Goal: Communication & Community: Participate in discussion

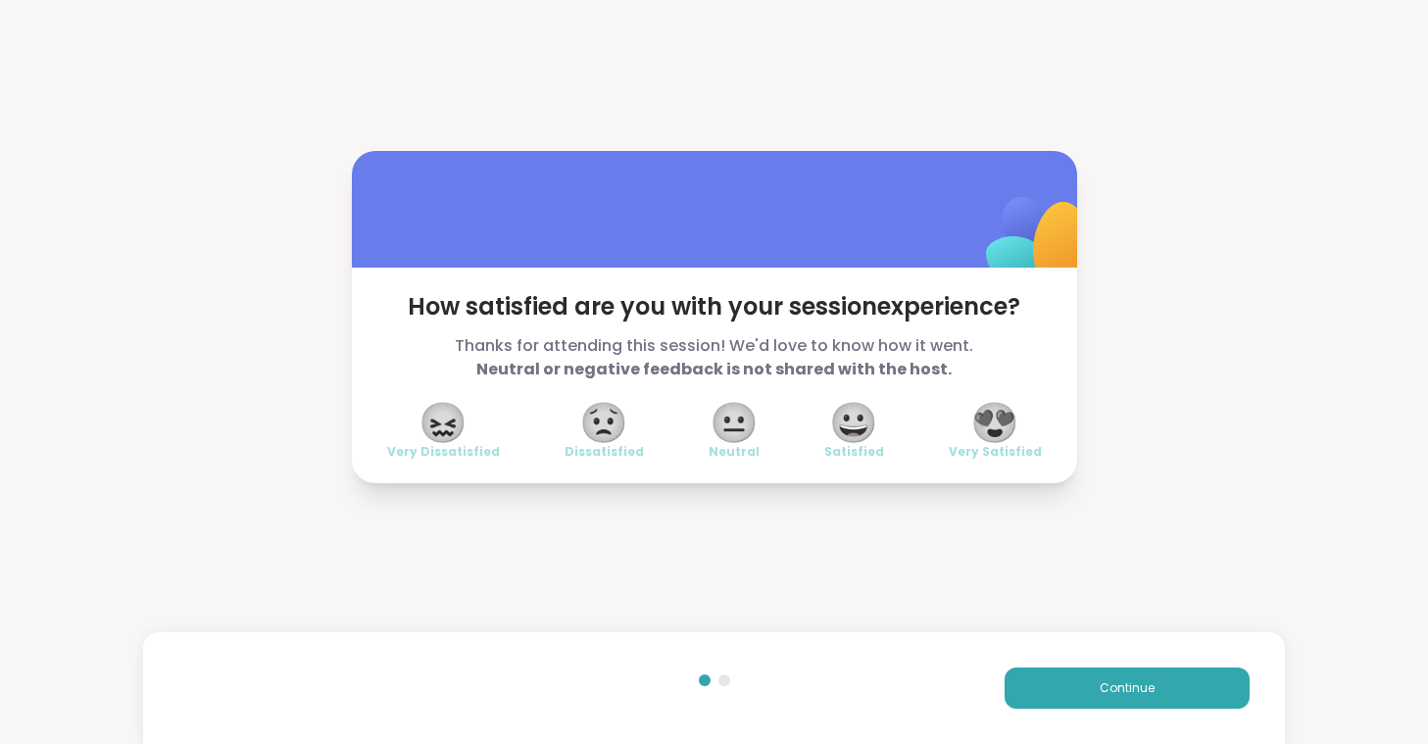
click at [1006, 425] on span "😍" at bounding box center [995, 422] width 49 height 35
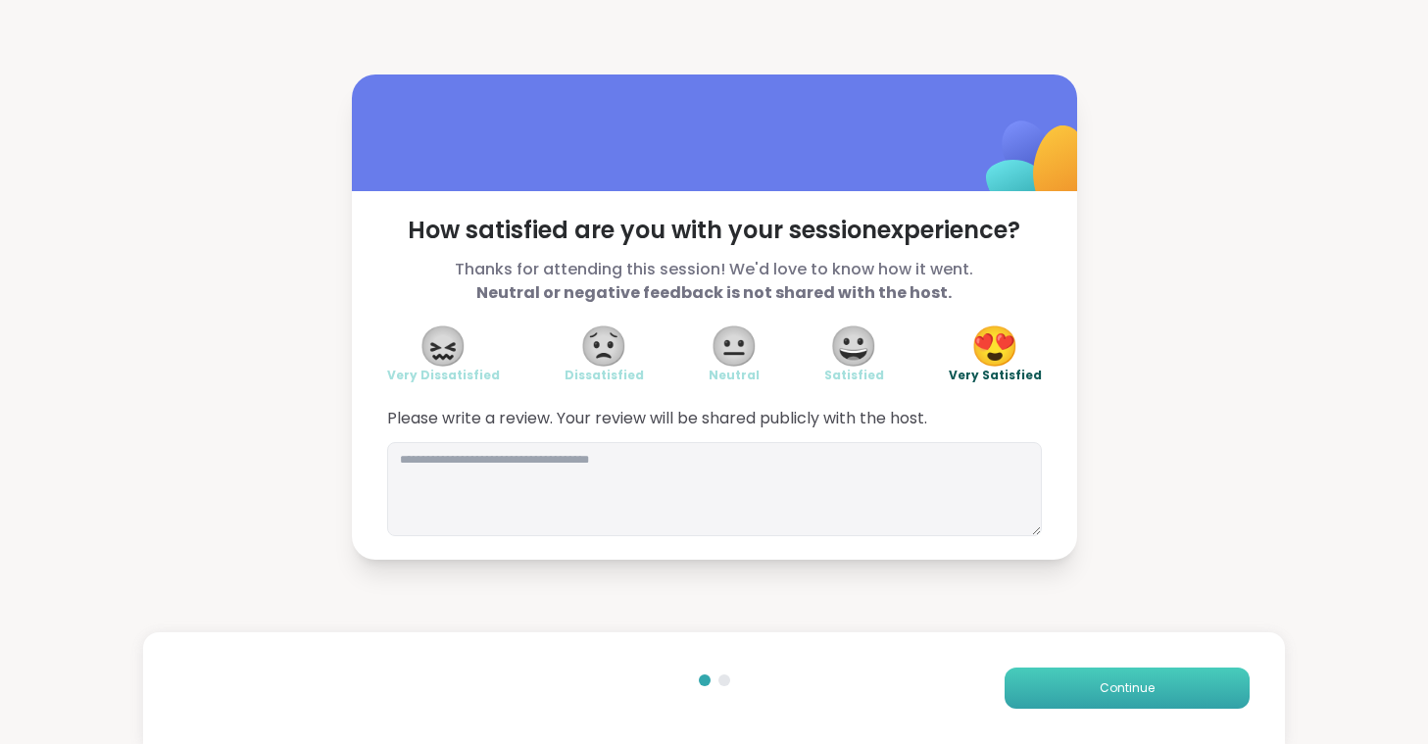
click at [1096, 693] on button "Continue" at bounding box center [1127, 688] width 245 height 41
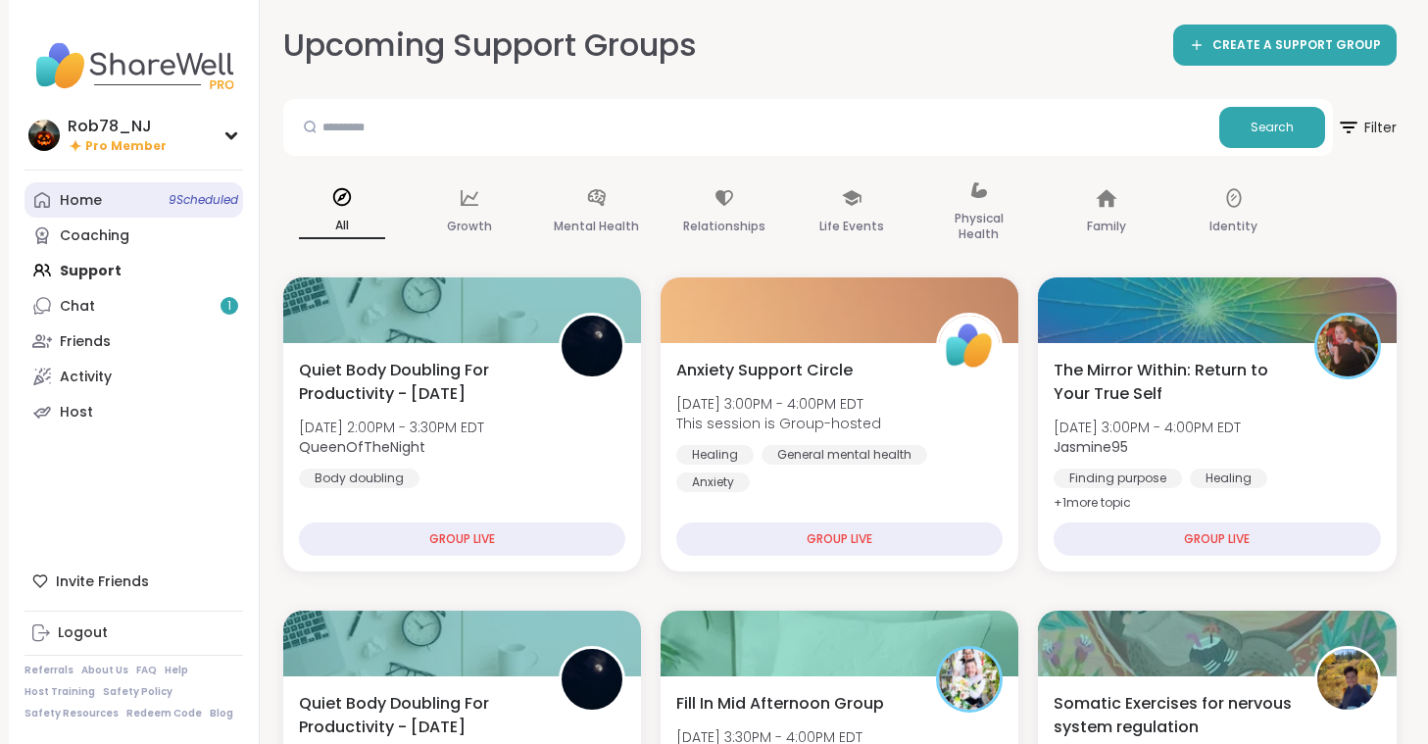
click at [112, 200] on link "Home 9 Scheduled" at bounding box center [134, 199] width 219 height 35
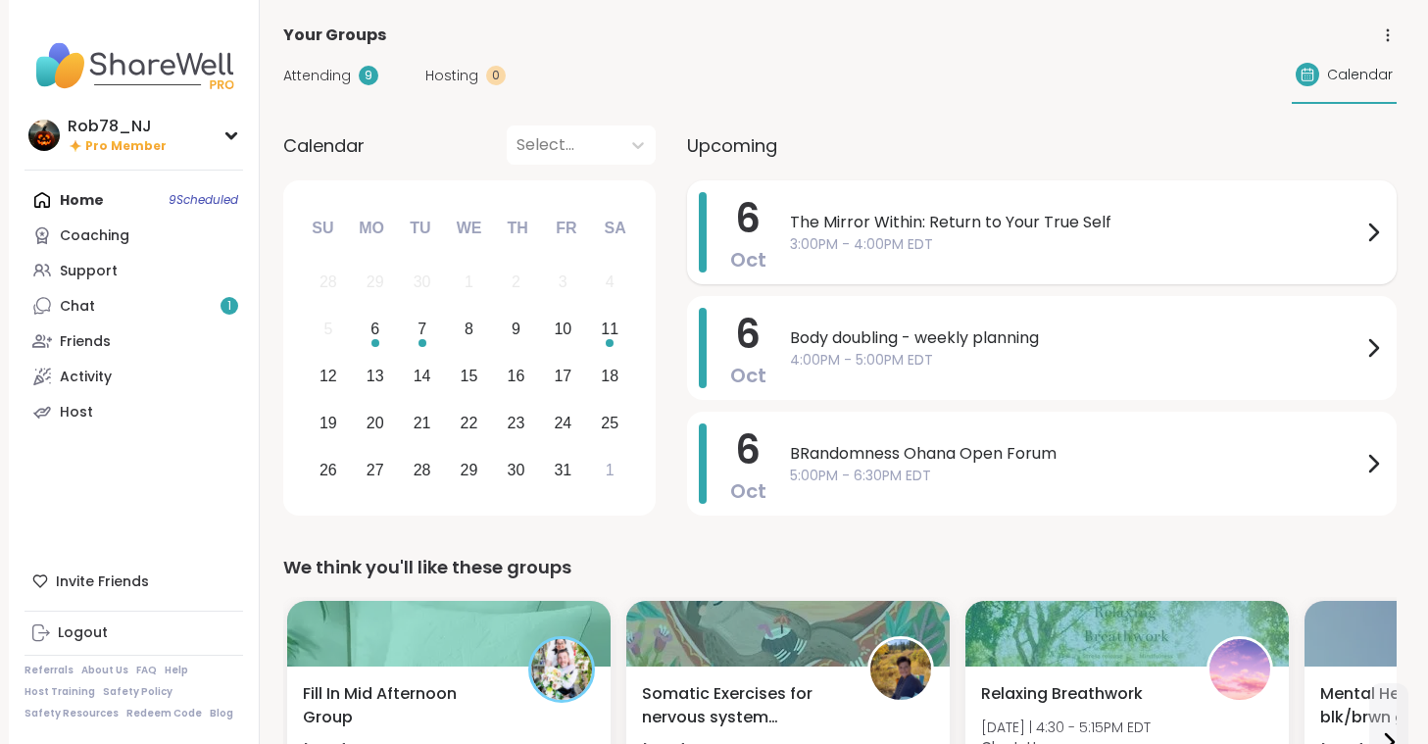
click at [940, 230] on span "The Mirror Within: Return to Your True Self" at bounding box center [1076, 223] width 572 height 24
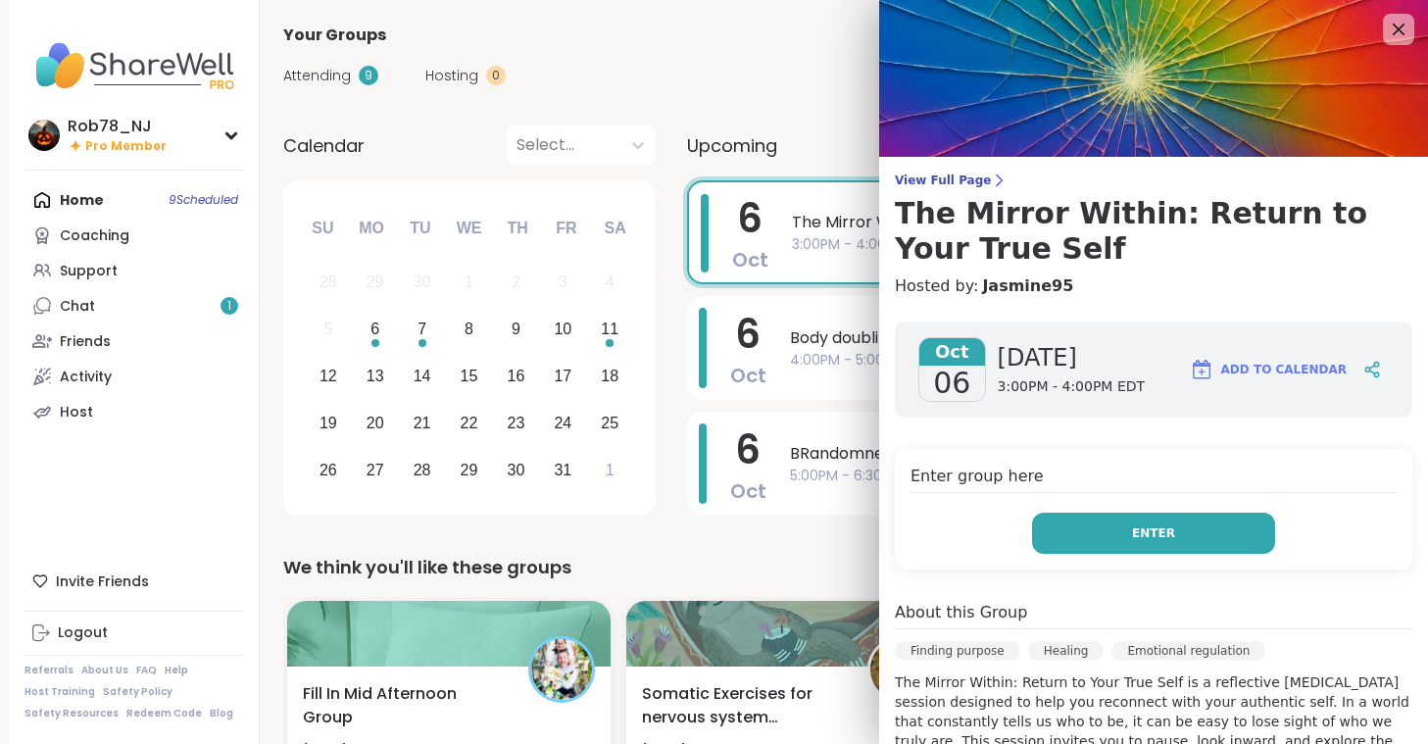
click at [1163, 542] on button "Enter" at bounding box center [1153, 533] width 243 height 41
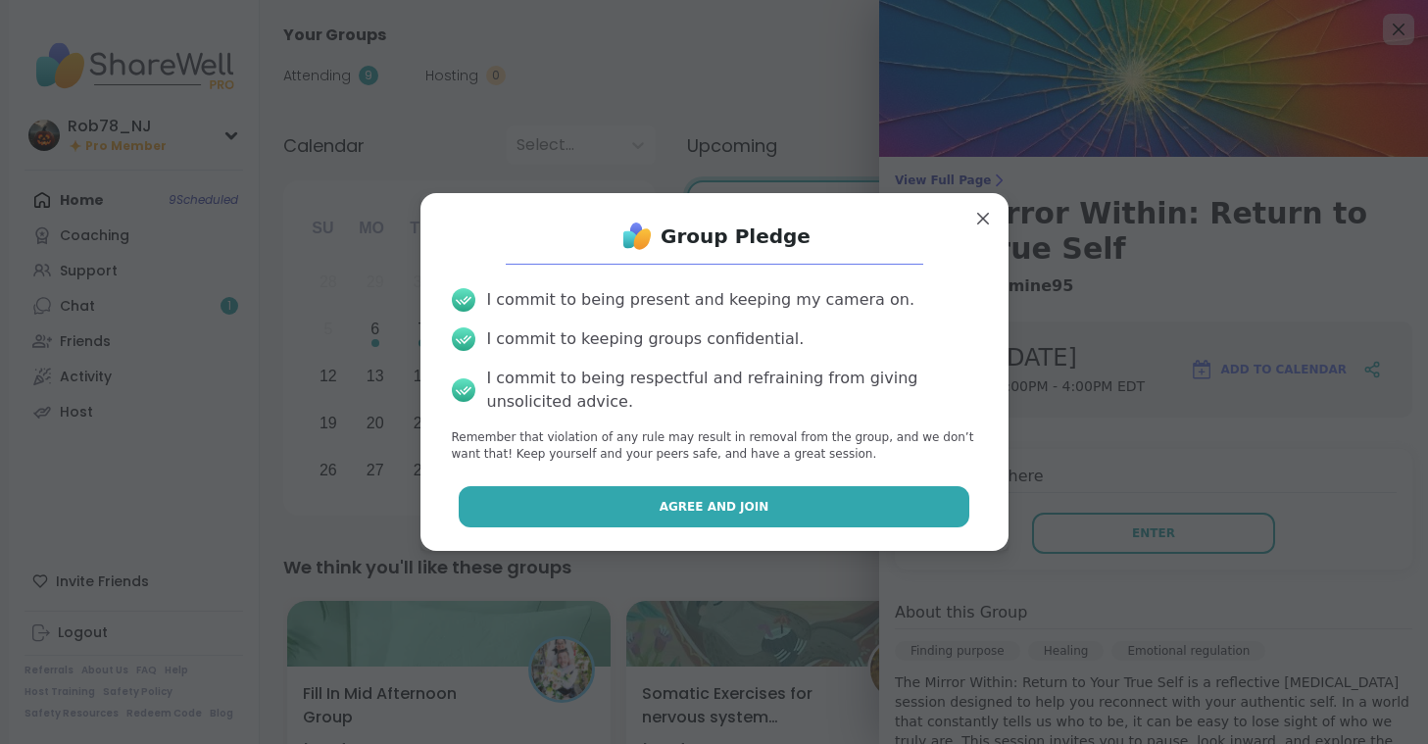
click at [612, 513] on button "Agree and Join" at bounding box center [714, 506] width 511 height 41
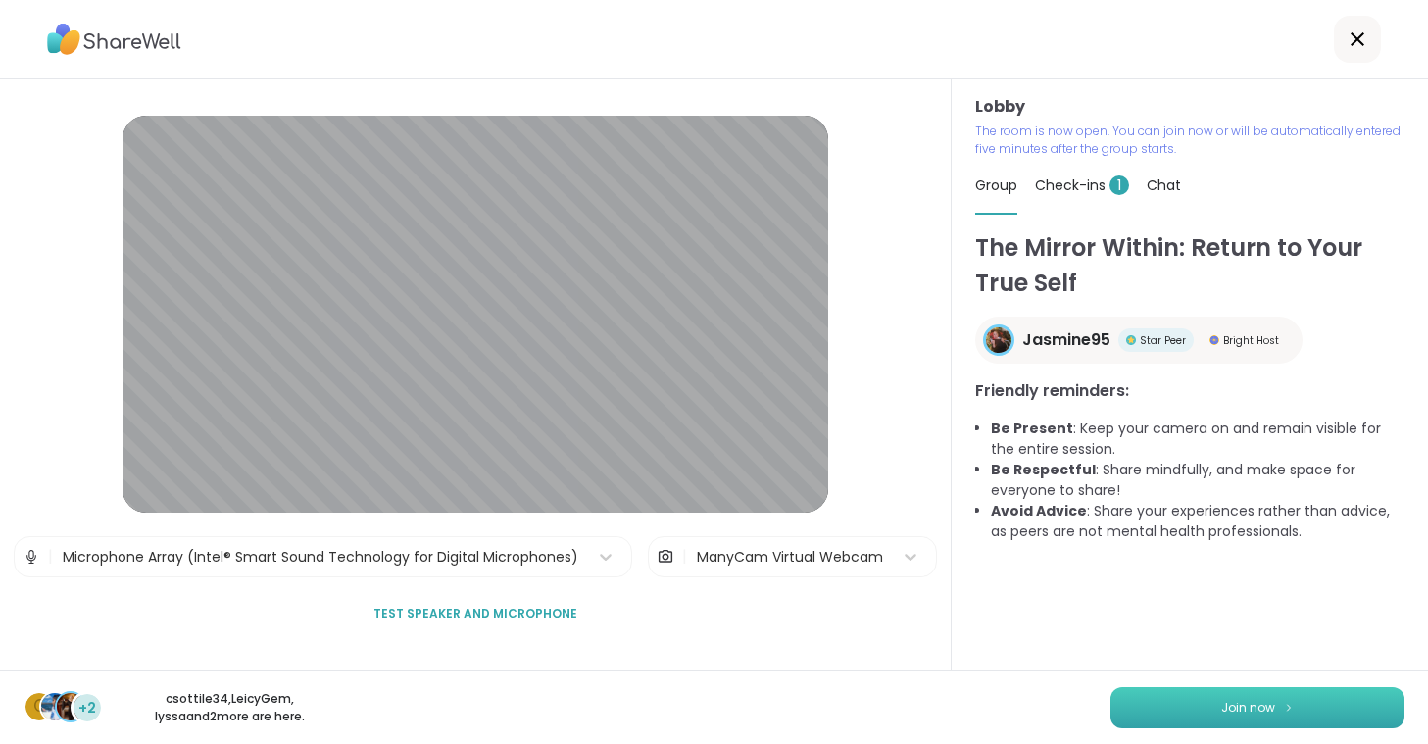
click at [1225, 722] on button "Join now" at bounding box center [1258, 707] width 294 height 41
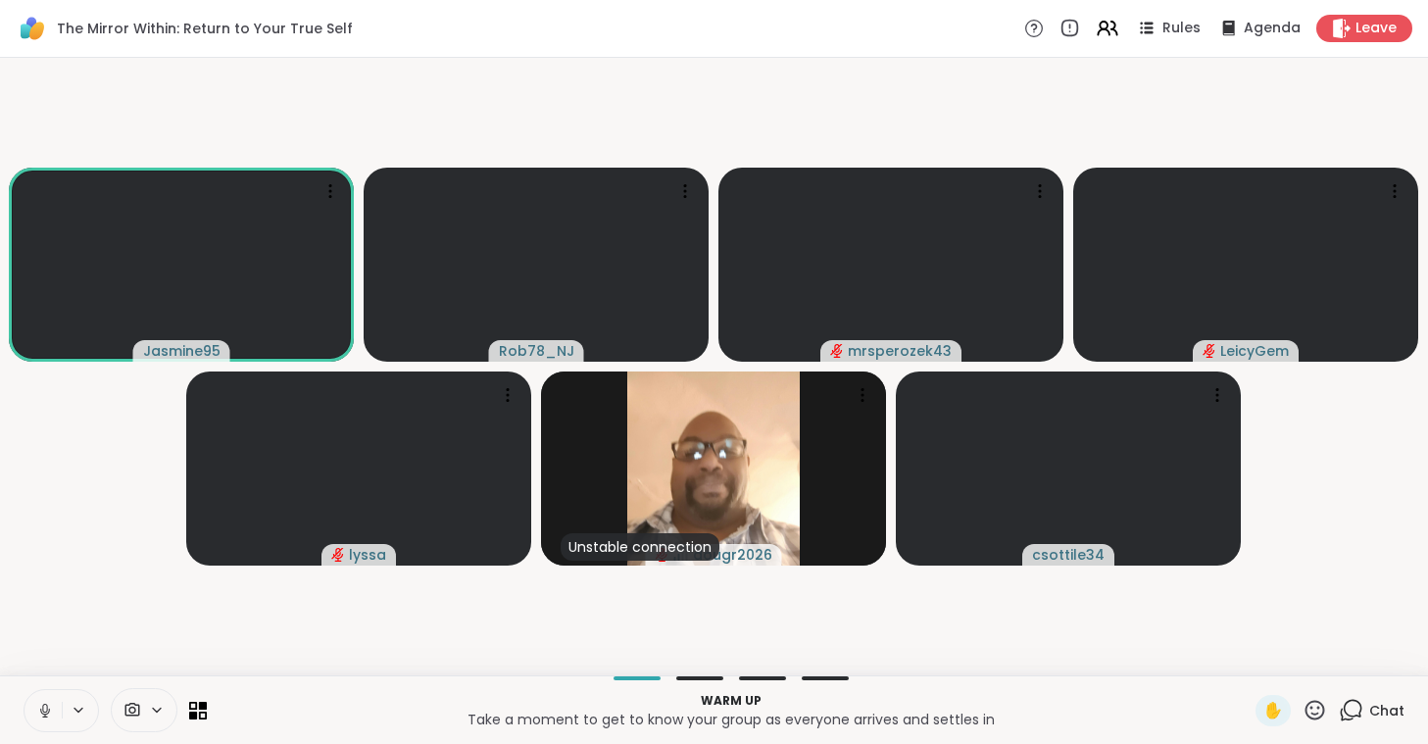
click at [59, 712] on button at bounding box center [43, 710] width 37 height 41
click at [141, 717] on span at bounding box center [130, 710] width 37 height 19
click at [141, 637] on div "ManyCam Virtual Webcam" at bounding box center [179, 640] width 209 height 24
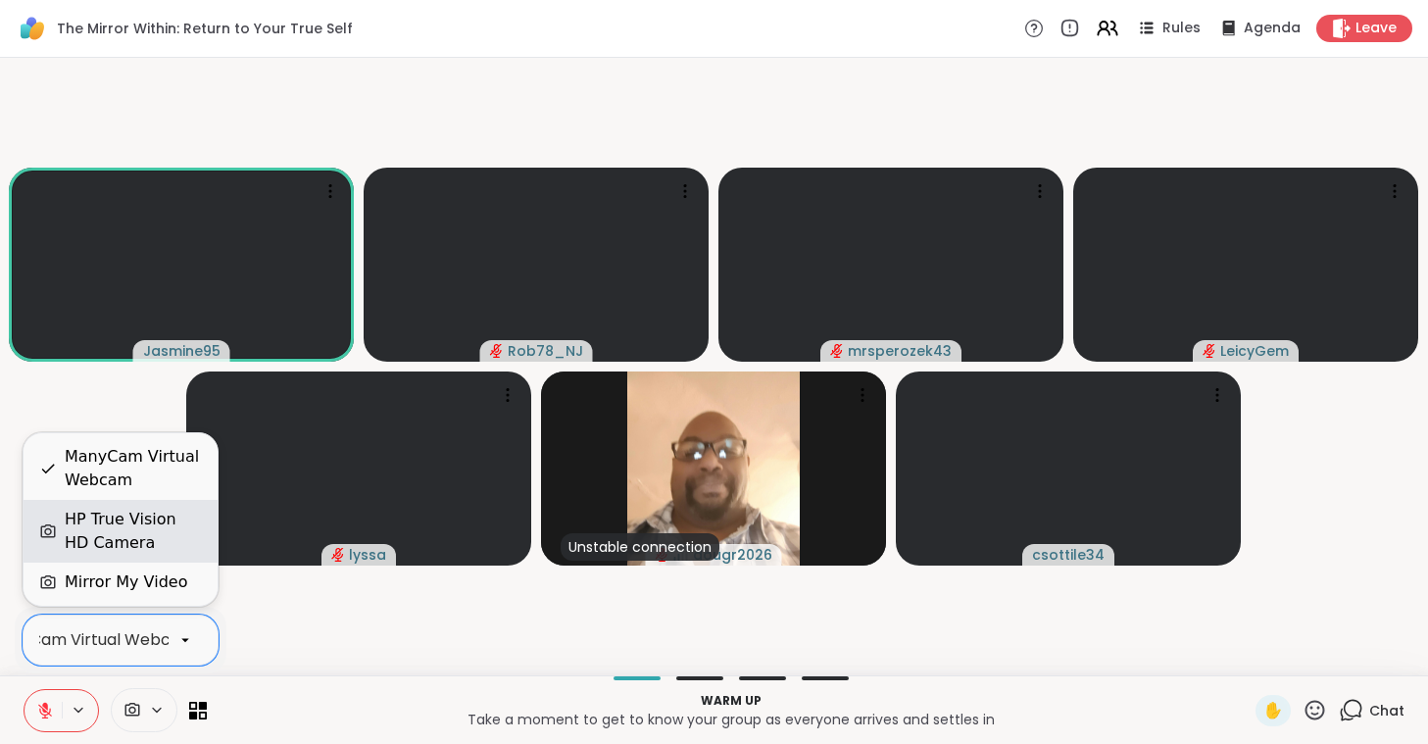
click at [125, 524] on div "HP True Vision HD Camera" at bounding box center [133, 531] width 137 height 47
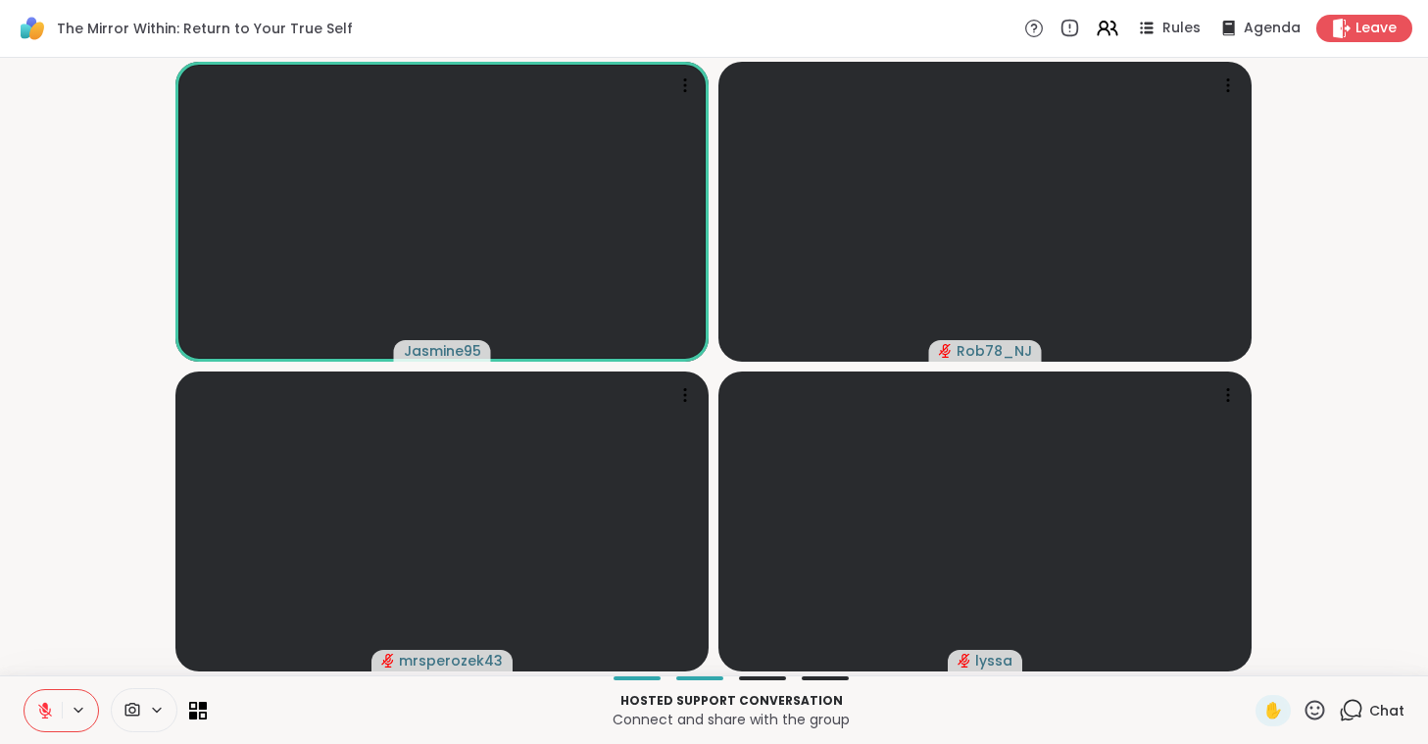
click at [125, 524] on video-player-container "Jasmine95 Rob78_NJ mrsperozek43 lyssa" at bounding box center [714, 367] width 1405 height 602
